Goal: Find specific page/section: Find specific page/section

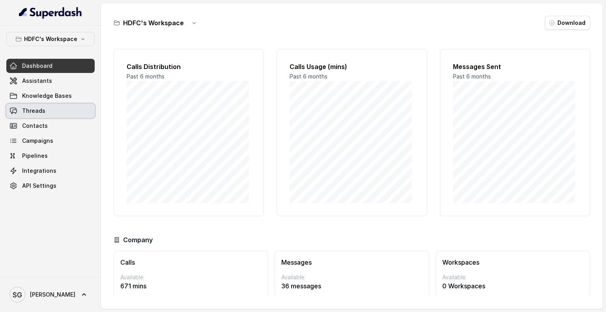
click at [25, 111] on span "Threads" at bounding box center [33, 111] width 23 height 8
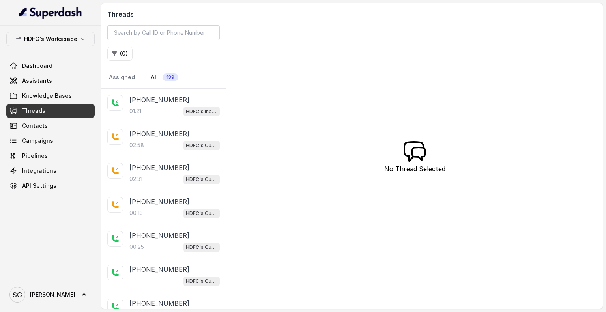
click at [557, 131] on div "Threads ( 0 ) Assigned All 139 [PHONE_NUMBER]:21 HDFC's Inbound AI Call Assista…" at bounding box center [352, 156] width 502 height 306
click at [123, 52] on button "( 0 )" at bounding box center [119, 54] width 25 height 14
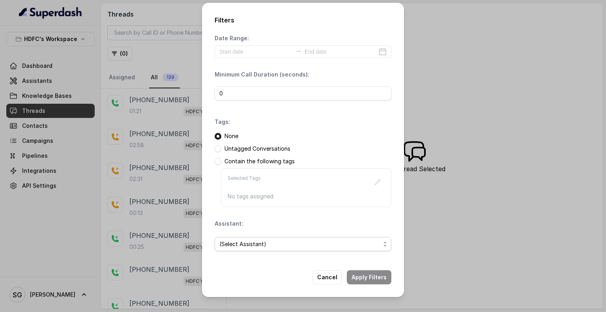
click at [252, 240] on span "(Select Assistant)" at bounding box center [299, 243] width 161 height 9
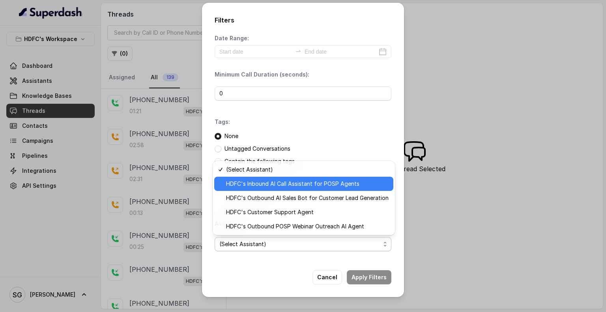
click at [284, 186] on span "HDFC's Inbound AI Call Assistant for POSP Agents" at bounding box center [307, 183] width 163 height 9
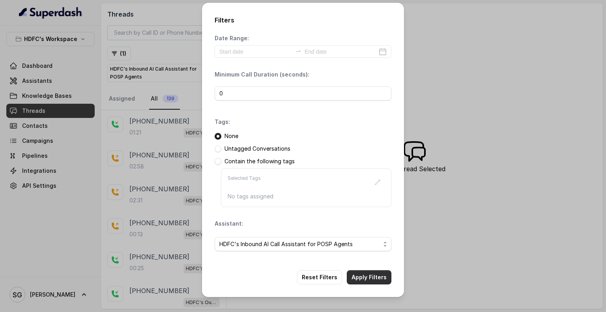
click at [356, 272] on button "Apply Filters" at bounding box center [369, 277] width 45 height 14
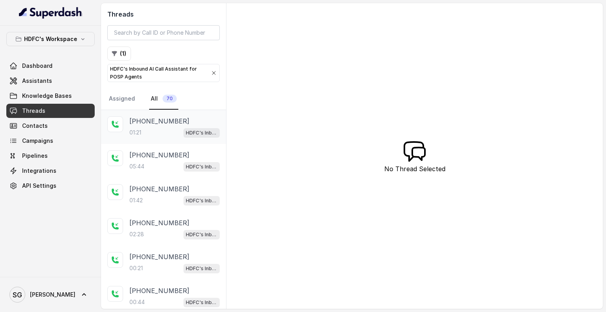
click at [159, 127] on div "01:21 HDFC's Inbound AI Call Assistant for POSP Agents" at bounding box center [174, 132] width 90 height 10
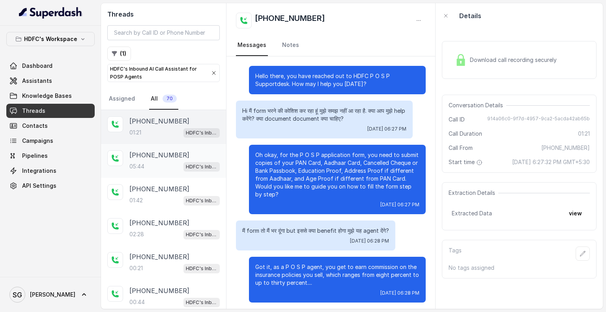
click at [148, 157] on p "[PHONE_NUMBER]" at bounding box center [159, 154] width 60 height 9
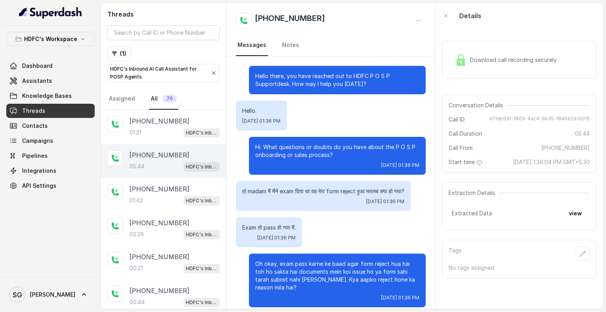
scroll to position [1334, 0]
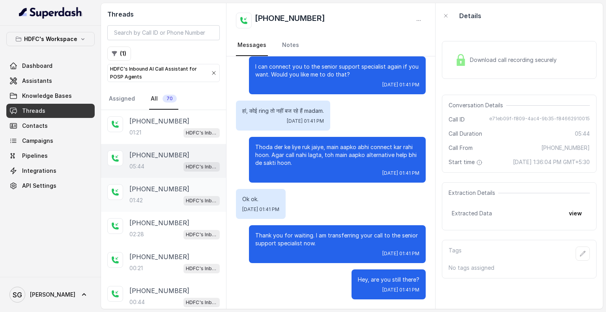
click at [148, 193] on div "[PHONE_NUMBER]:42 HDFC's Inbound AI Call Assistant for POSP Agents" at bounding box center [174, 194] width 90 height 21
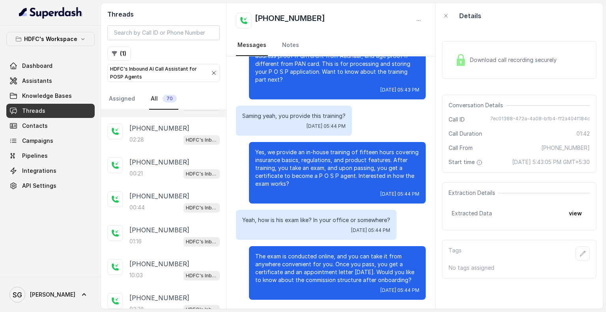
scroll to position [95, 0]
click at [150, 170] on div "00:21 HDFC's Inbound AI Call Assistant for POSP Agents" at bounding box center [174, 173] width 90 height 10
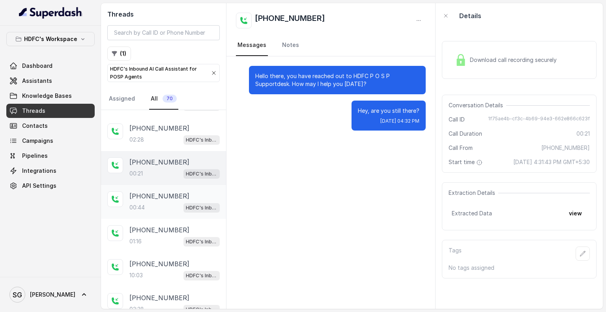
click at [139, 209] on div "00:44 HDFC's Inbound AI Call Assistant for POSP Agents" at bounding box center [174, 207] width 90 height 10
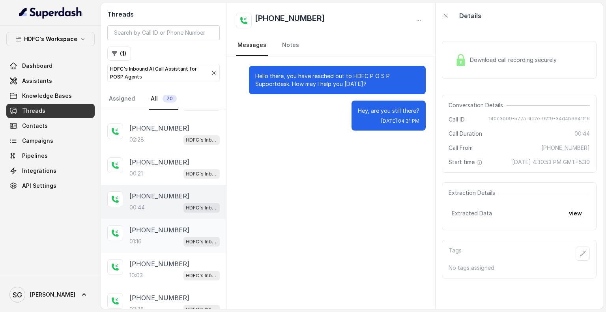
click at [144, 230] on p "[PHONE_NUMBER]" at bounding box center [159, 229] width 60 height 9
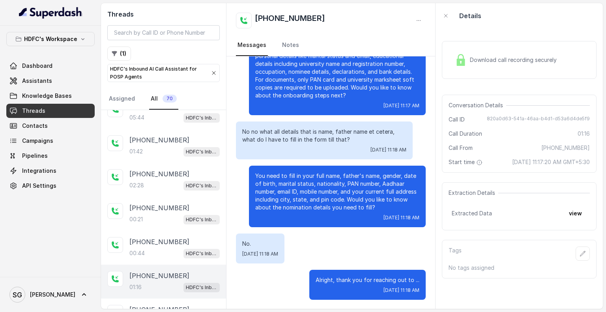
scroll to position [48, 0]
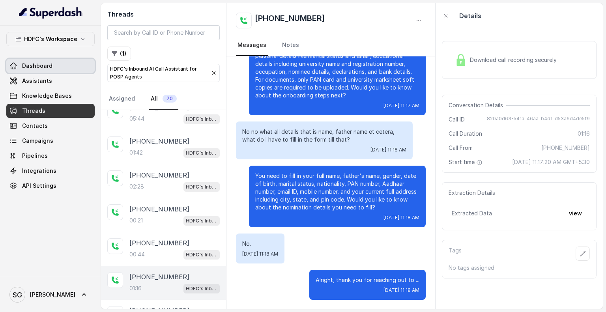
click at [43, 71] on link "Dashboard" at bounding box center [50, 66] width 88 height 14
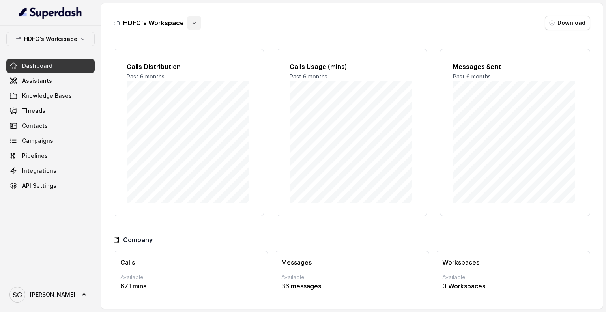
click at [191, 22] on icon "button" at bounding box center [194, 23] width 6 height 6
click at [42, 114] on span "Threads" at bounding box center [33, 111] width 23 height 8
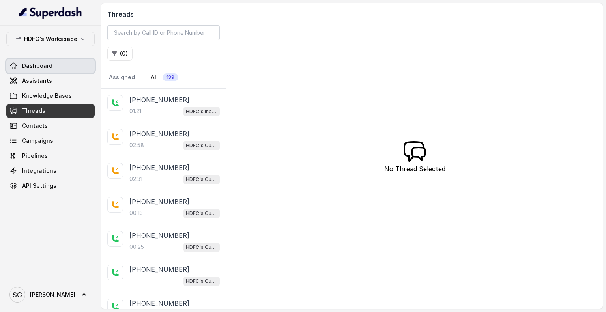
click at [38, 69] on span "Dashboard" at bounding box center [37, 66] width 30 height 8
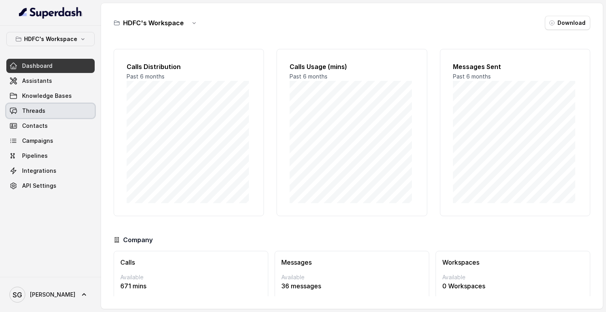
click at [57, 115] on link "Threads" at bounding box center [50, 111] width 88 height 14
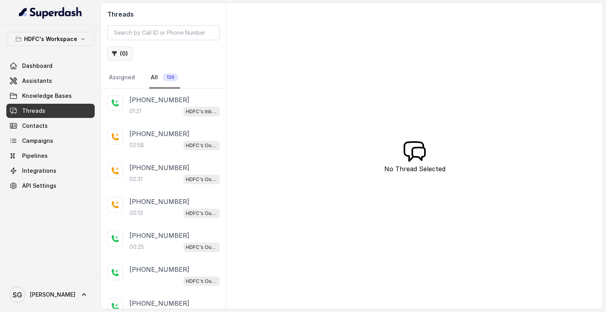
click at [117, 53] on icon "button" at bounding box center [114, 53] width 6 height 6
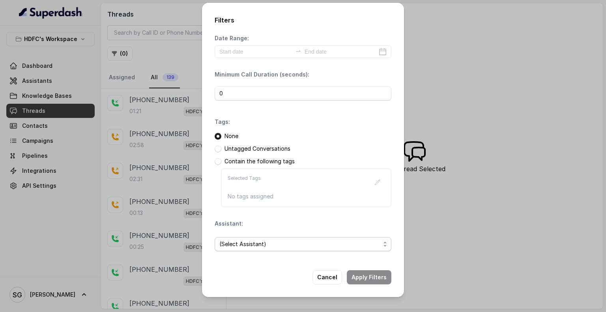
click at [241, 239] on span "(Select Assistant)" at bounding box center [299, 243] width 161 height 9
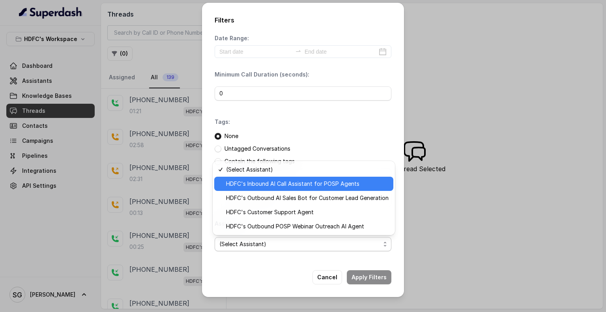
click at [284, 188] on span "HDFC's Inbound AI Call Assistant for POSP Agents" at bounding box center [307, 183] width 163 height 9
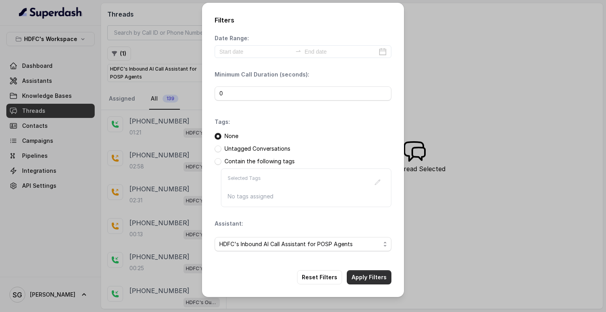
click at [372, 274] on button "Apply Filters" at bounding box center [369, 277] width 45 height 14
